Goal: Task Accomplishment & Management: Contribute content

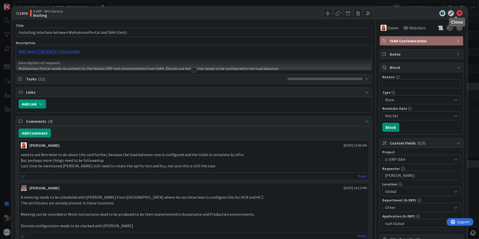
click at [457, 13] on icon at bounding box center [459, 13] width 6 height 6
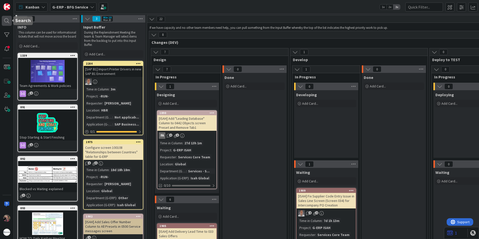
click at [5, 20] on div at bounding box center [7, 21] width 10 height 10
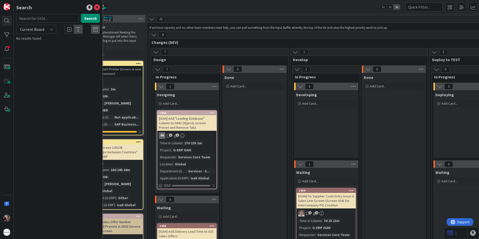
click at [51, 28] on icon at bounding box center [52, 29] width 4 height 4
drag, startPoint x: 35, startPoint y: 48, endPoint x: 35, endPoint y: 35, distance: 13.3
click at [35, 48] on span "All Boards" at bounding box center [45, 50] width 52 height 8
click at [38, 20] on input "text" at bounding box center [47, 18] width 63 height 9
type input "monitoring"
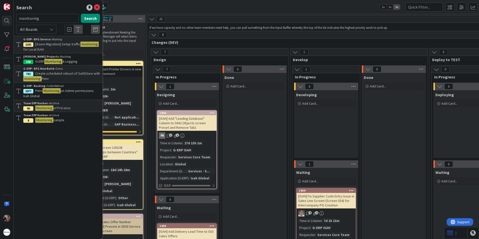
click at [76, 60] on span "& Logging" at bounding box center [69, 61] width 15 height 5
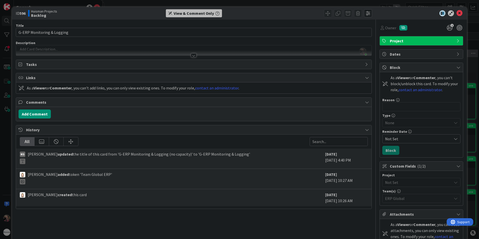
click at [193, 54] on div at bounding box center [194, 55] width 6 height 4
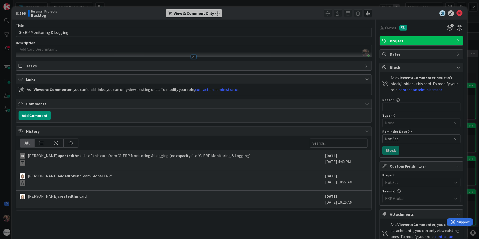
click at [191, 56] on div at bounding box center [194, 57] width 6 height 4
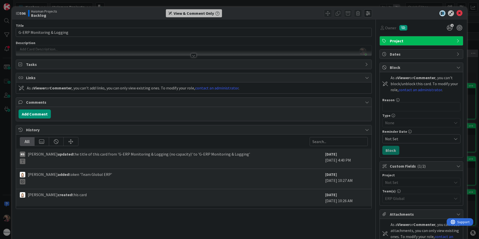
click at [191, 56] on div at bounding box center [194, 55] width 6 height 4
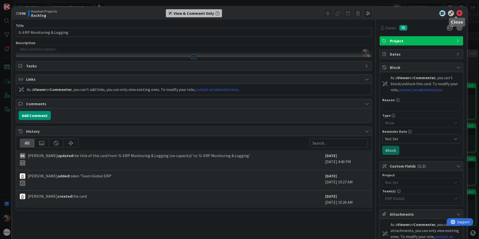
click at [456, 12] on icon at bounding box center [459, 13] width 6 height 6
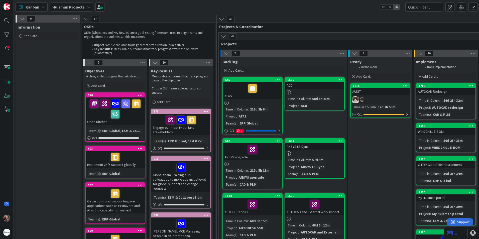
click at [76, 5] on b "Huisman Projects" at bounding box center [68, 7] width 32 height 5
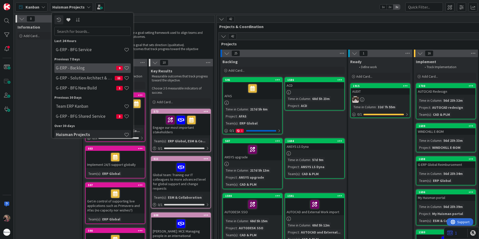
click at [74, 67] on h4 "G-ERP - Backlog" at bounding box center [86, 67] width 60 height 5
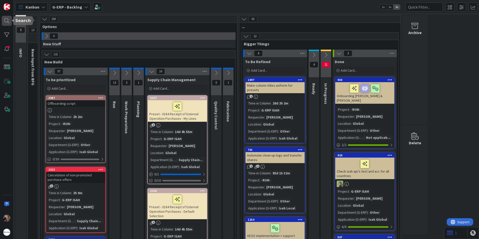
click at [8, 20] on div at bounding box center [7, 21] width 10 height 10
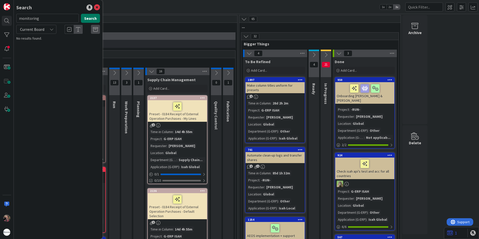
click at [91, 20] on button "Search" at bounding box center [90, 18] width 19 height 9
click at [97, 8] on icon at bounding box center [97, 8] width 6 height 6
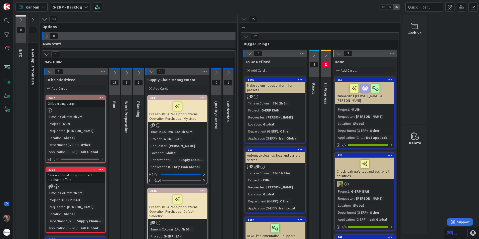
click at [45, 34] on icon at bounding box center [47, 36] width 6 height 6
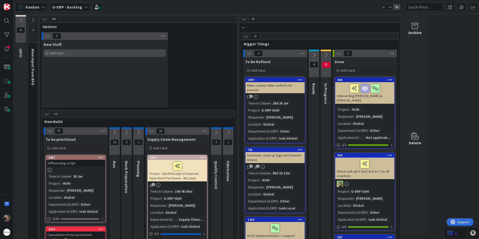
click at [60, 55] on span "Add Card..." at bounding box center [58, 53] width 16 height 5
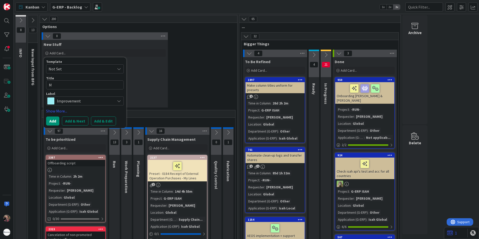
type textarea "x"
type textarea "M"
type textarea "x"
type textarea "Mo"
type textarea "x"
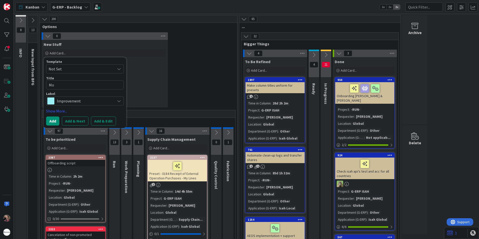
type textarea "Mon"
type textarea "x"
type textarea "Mont"
type textarea "x"
type textarea "Monti"
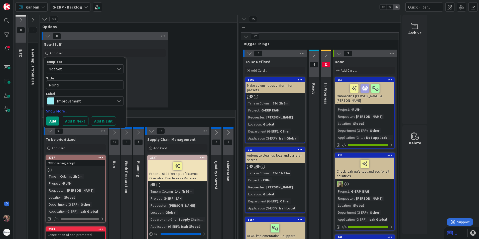
type textarea "x"
type textarea "Montio"
type textarea "x"
type textarea "Montior"
type textarea "x"
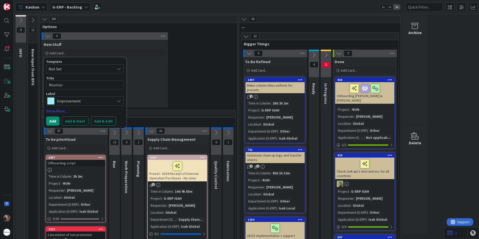
type textarea "Montiori"
type textarea "x"
type textarea "Montiorin"
type textarea "x"
type textarea "Montioring"
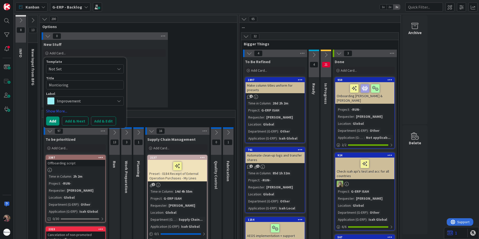
type textarea "x"
type textarea "Montioring"
type textarea "x"
type textarea "Montioring o"
type textarea "x"
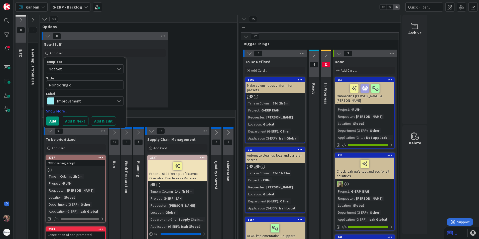
type textarea "Montioring of"
type textarea "x"
type textarea "Montioring of"
type textarea "x"
type textarea "Montioring of P"
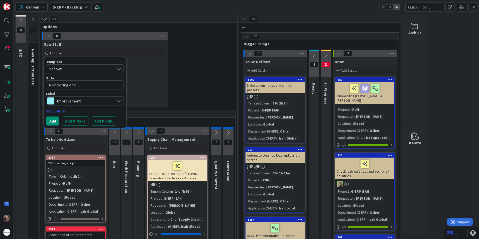
type textarea "x"
type textarea "Montioring of PL"
type textarea "x"
type textarea "Montioring of PLM"
type textarea "x"
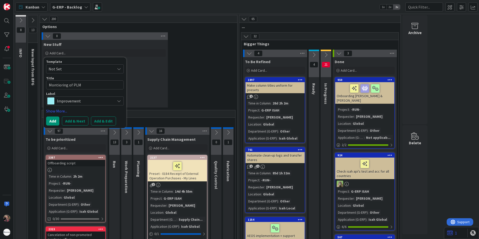
type textarea "Montioring of PLM"
type textarea "x"
type textarea "Montioring of PLM i"
type textarea "x"
type textarea "Montioring of PLM inte"
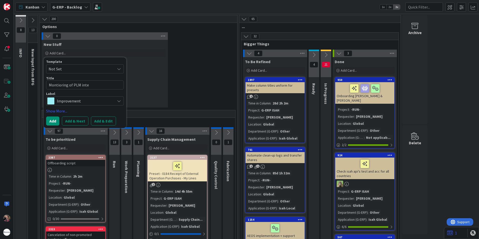
type textarea "x"
type textarea "Montioring of PLM inter"
type textarea "x"
type textarea "Montioring of PLM interf"
type textarea "x"
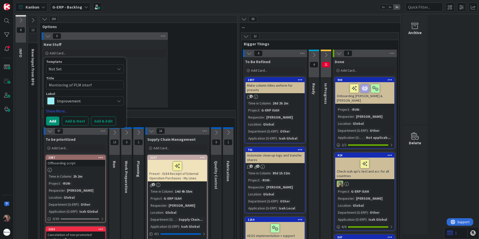
type textarea "Montioring of PLM interfa"
type textarea "x"
type textarea "Montioring of PLM interfac"
type textarea "x"
type textarea "Montioring of PLM interface"
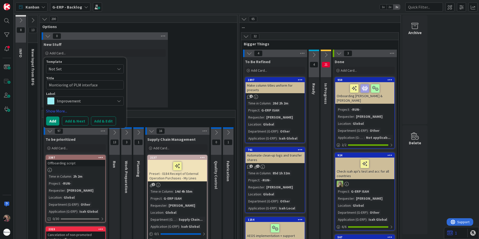
click at [59, 85] on textarea "Montioring of PLM interface" at bounding box center [85, 84] width 78 height 9
type textarea "x"
type textarea "Monitoring of PLM interface"
click at [110, 121] on button "Add & Edit" at bounding box center [103, 120] width 25 height 9
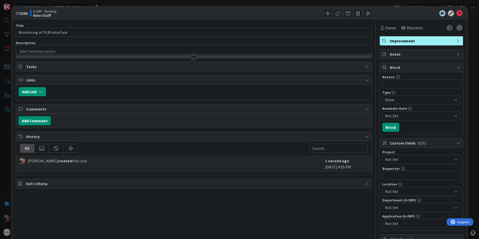
click at [191, 59] on div at bounding box center [194, 58] width 6 height 4
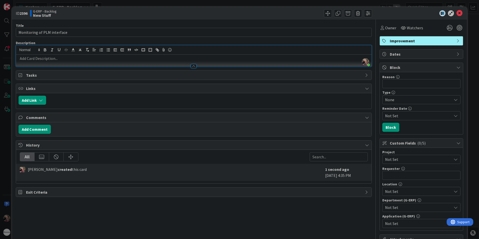
click at [86, 58] on p at bounding box center [194, 59] width 350 height 6
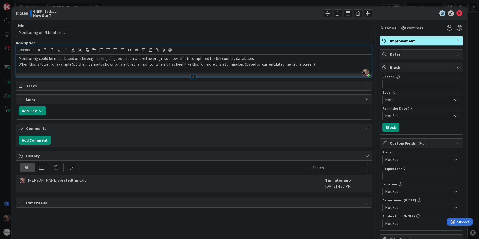
drag, startPoint x: 303, startPoint y: 66, endPoint x: 305, endPoint y: 68, distance: 3.7
click at [303, 66] on p "When this is lower for example 5/6 then it should shown an alert in the monitor…" at bounding box center [194, 64] width 350 height 6
click at [132, 58] on p "Monitoring could be made based on the engineering api jobs screen where the pro…" at bounding box center [194, 59] width 350 height 6
click at [101, 64] on p "When this is lower for example 5/6 then it should shown an alert in the monitor…" at bounding box center [194, 64] width 350 height 6
click at [410, 161] on span "Not Set" at bounding box center [417, 159] width 64 height 7
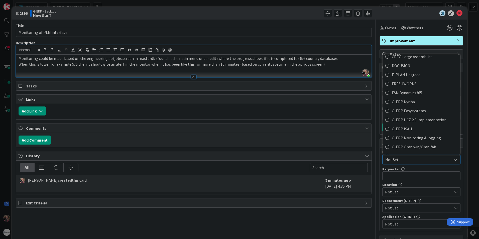
scroll to position [167, 0]
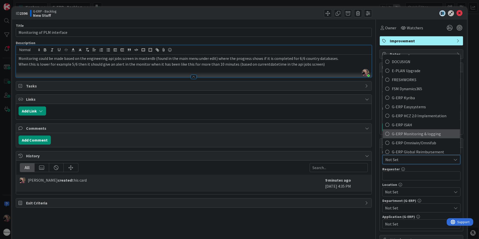
click at [426, 134] on span "G-ERP Monitoring & logging" at bounding box center [425, 134] width 66 height 8
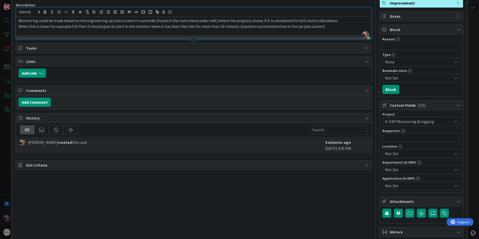
scroll to position [50, 0]
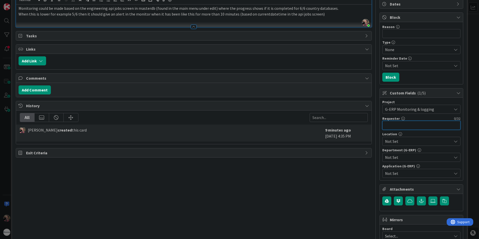
click at [431, 127] on input "text" at bounding box center [421, 125] width 78 height 9
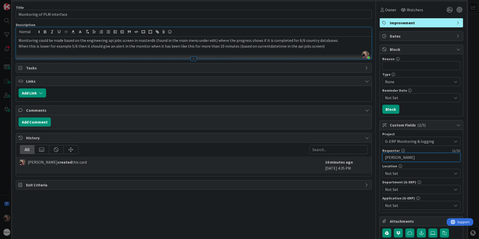
scroll to position [0, 0]
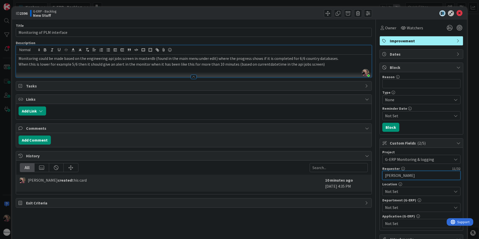
type input "[PERSON_NAME]"
click at [326, 67] on p "When this is lower for example 5/6 then it should give an alert in the monitor …" at bounding box center [194, 64] width 350 height 6
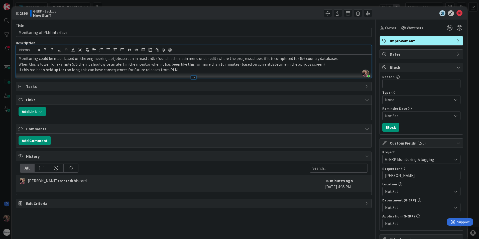
click at [406, 191] on span "Not Set" at bounding box center [418, 191] width 67 height 6
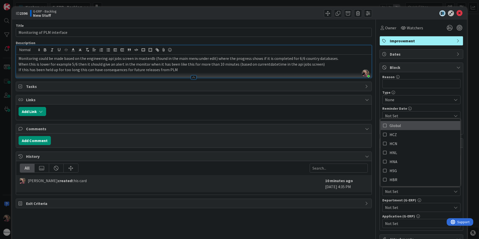
click at [384, 126] on link "Global" at bounding box center [420, 125] width 80 height 9
drag, startPoint x: 310, startPoint y: 218, endPoint x: 314, endPoint y: 218, distance: 3.5
click at [311, 218] on div "Title 27 / 128 Monitoring of PLM interface Description [PERSON_NAME] joined 10 …" at bounding box center [194, 216] width 356 height 392
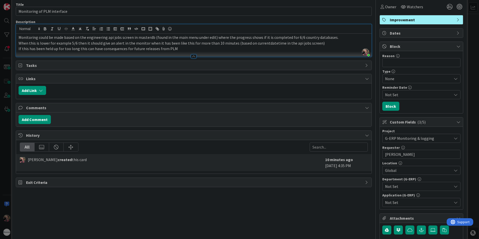
scroll to position [50, 0]
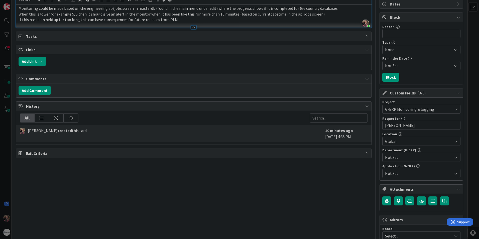
click at [412, 156] on span "Not Set" at bounding box center [418, 157] width 67 height 6
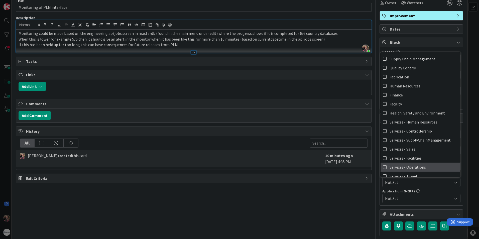
scroll to position [42, 0]
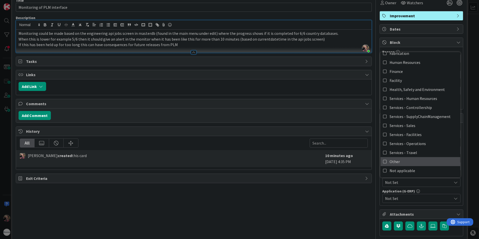
click at [399, 163] on link "Other" at bounding box center [420, 161] width 80 height 9
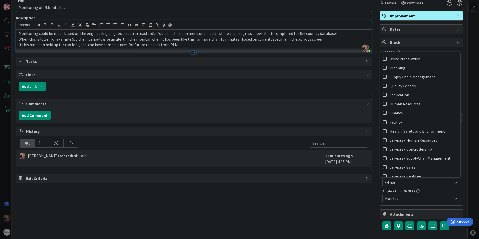
click at [342, 214] on div "Title 27 / 128 Monitoring of PLM interface Description [PERSON_NAME] joined 10 …" at bounding box center [194, 190] width 356 height 392
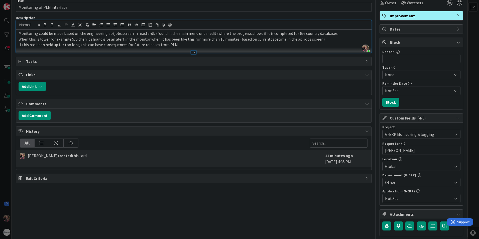
click at [433, 201] on span "Not Set" at bounding box center [418, 198] width 67 height 6
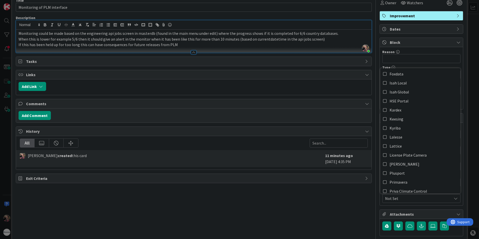
scroll to position [100, 0]
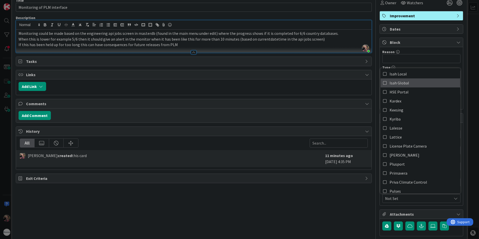
click at [403, 82] on span "Isah Global" at bounding box center [399, 83] width 20 height 8
click at [320, 214] on div "Title 27 / 128 Monitoring of PLM interface Description [PERSON_NAME] joined 10 …" at bounding box center [194, 190] width 356 height 392
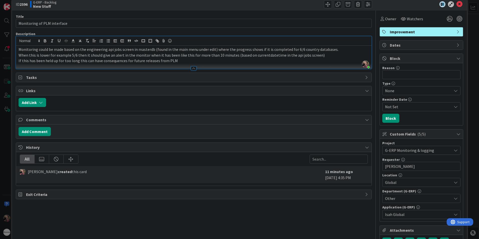
scroll to position [0, 0]
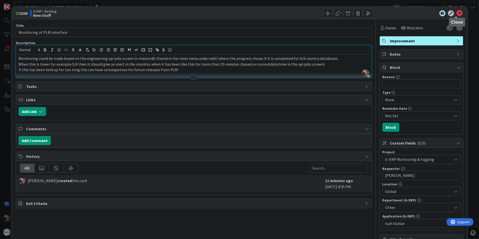
click at [457, 12] on icon at bounding box center [459, 13] width 6 height 6
